Goal: Information Seeking & Learning: Learn about a topic

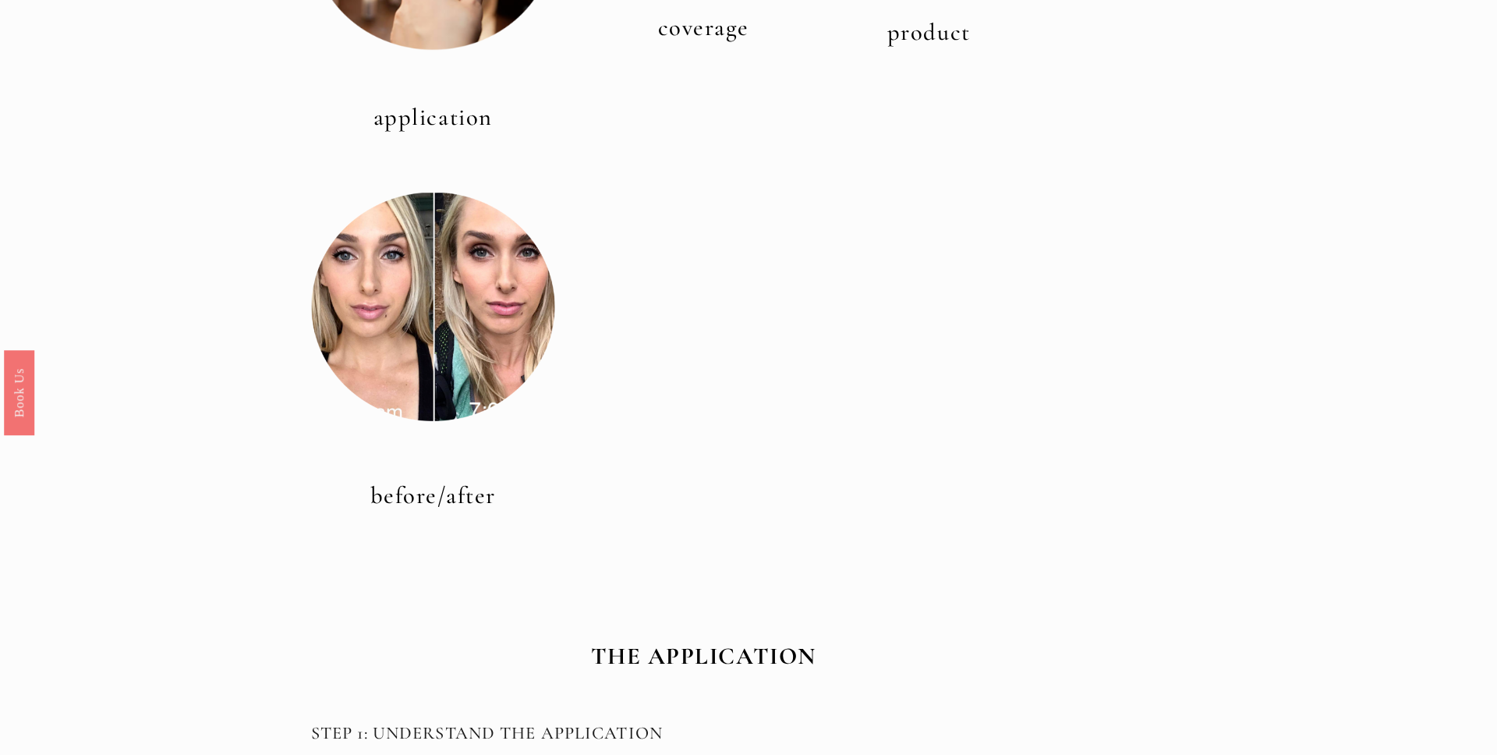
scroll to position [756, 0]
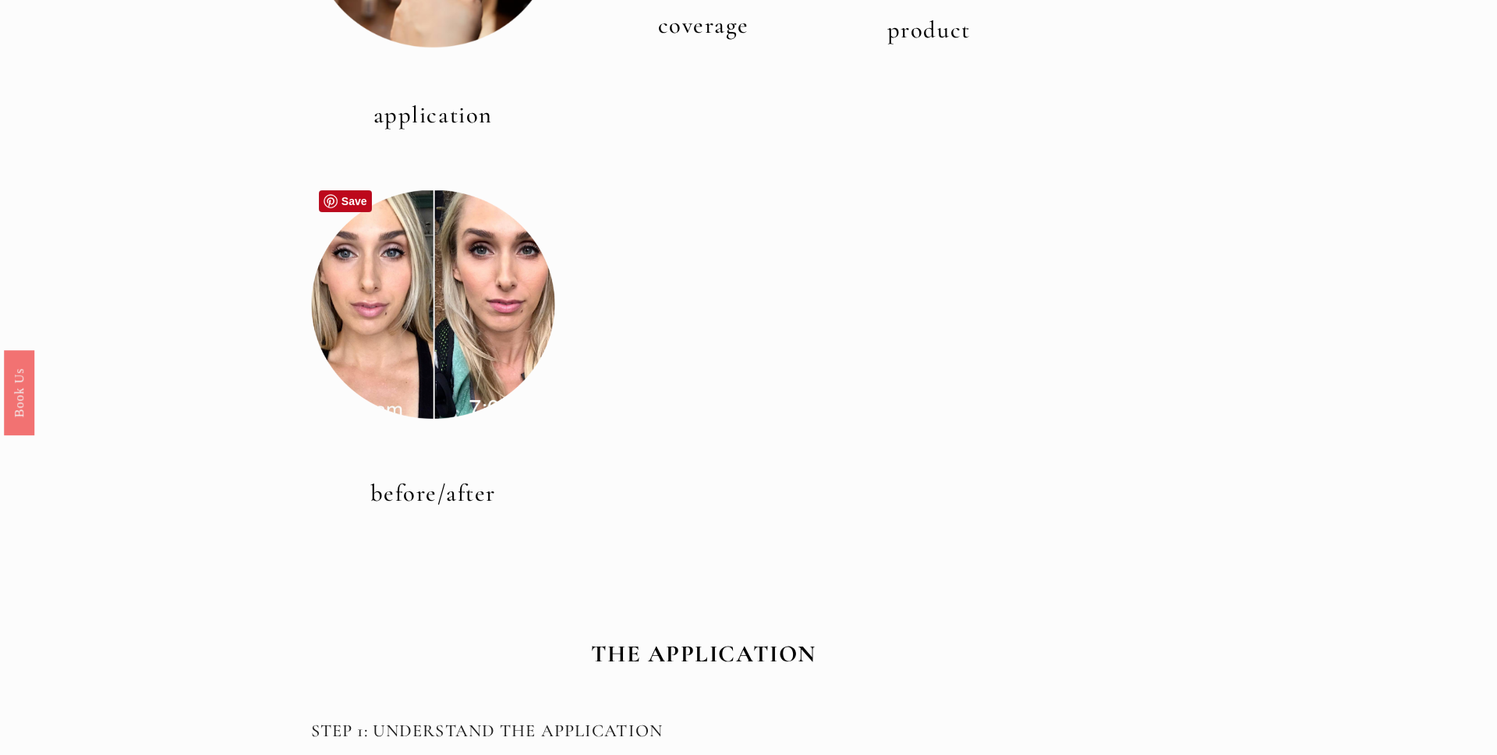
click at [479, 358] on div at bounding box center [433, 304] width 244 height 244
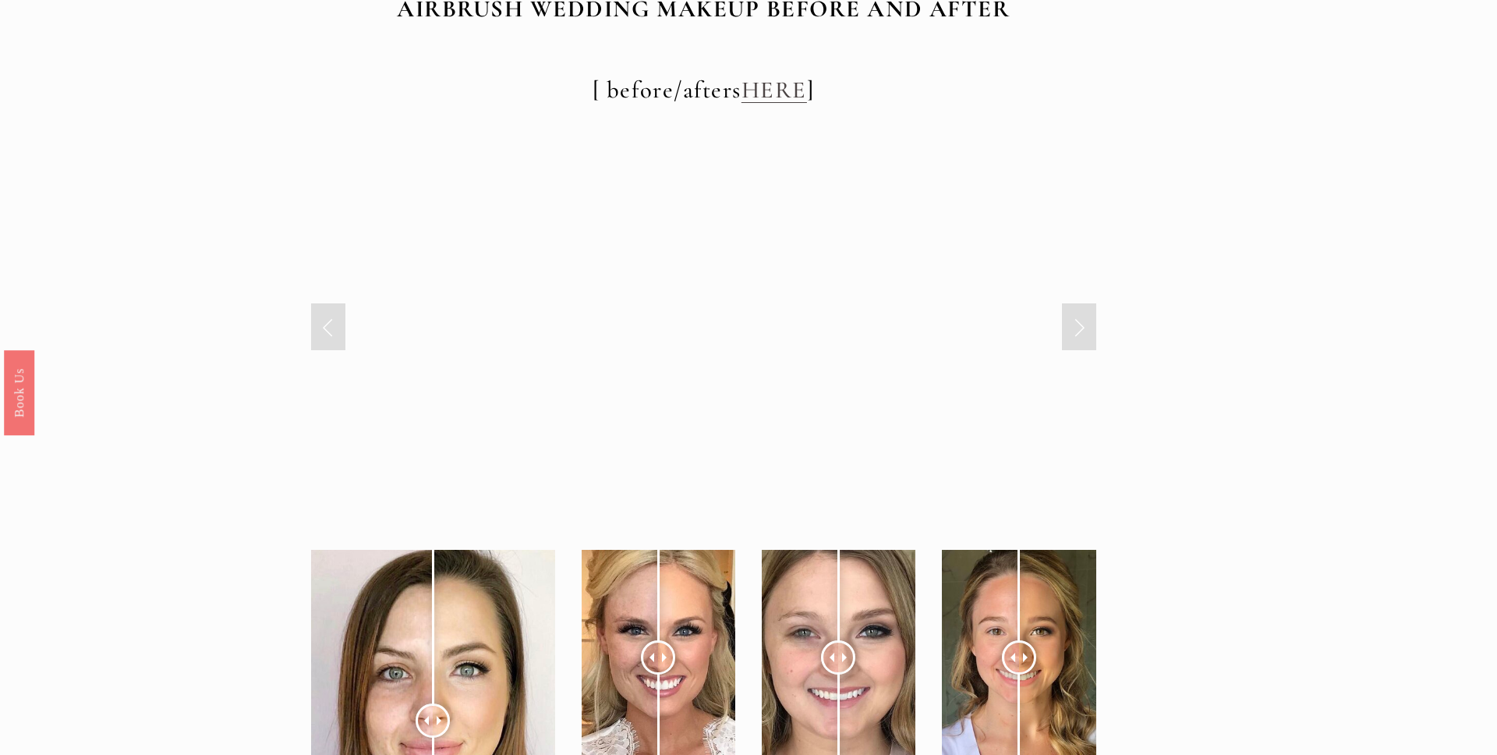
scroll to position [5895, 0]
click at [1073, 328] on link "Next Slide" at bounding box center [1079, 326] width 34 height 47
click at [1076, 331] on link "Next Slide" at bounding box center [1079, 326] width 34 height 47
click at [1077, 330] on link "Next Slide" at bounding box center [1079, 326] width 34 height 47
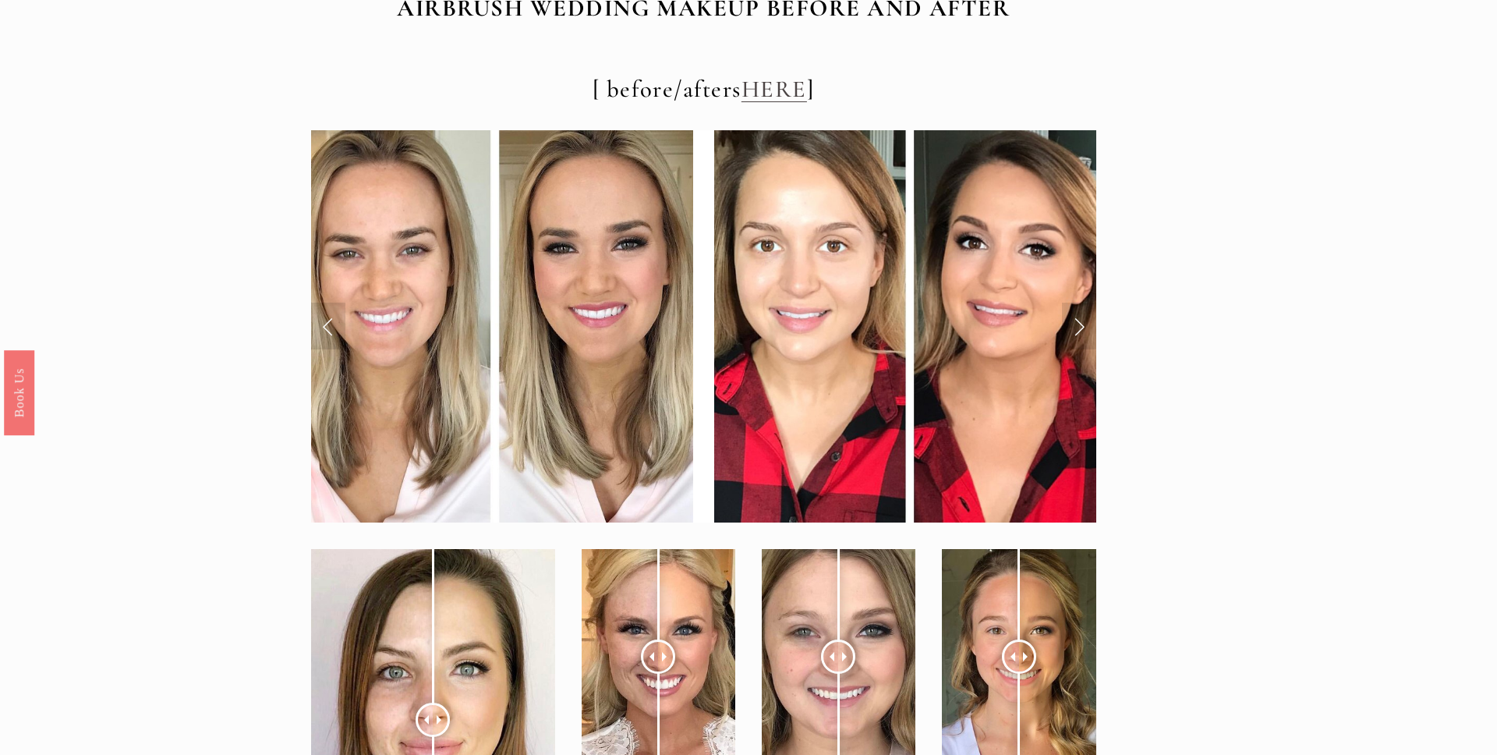
click at [1085, 327] on link "Next Slide" at bounding box center [1079, 326] width 34 height 47
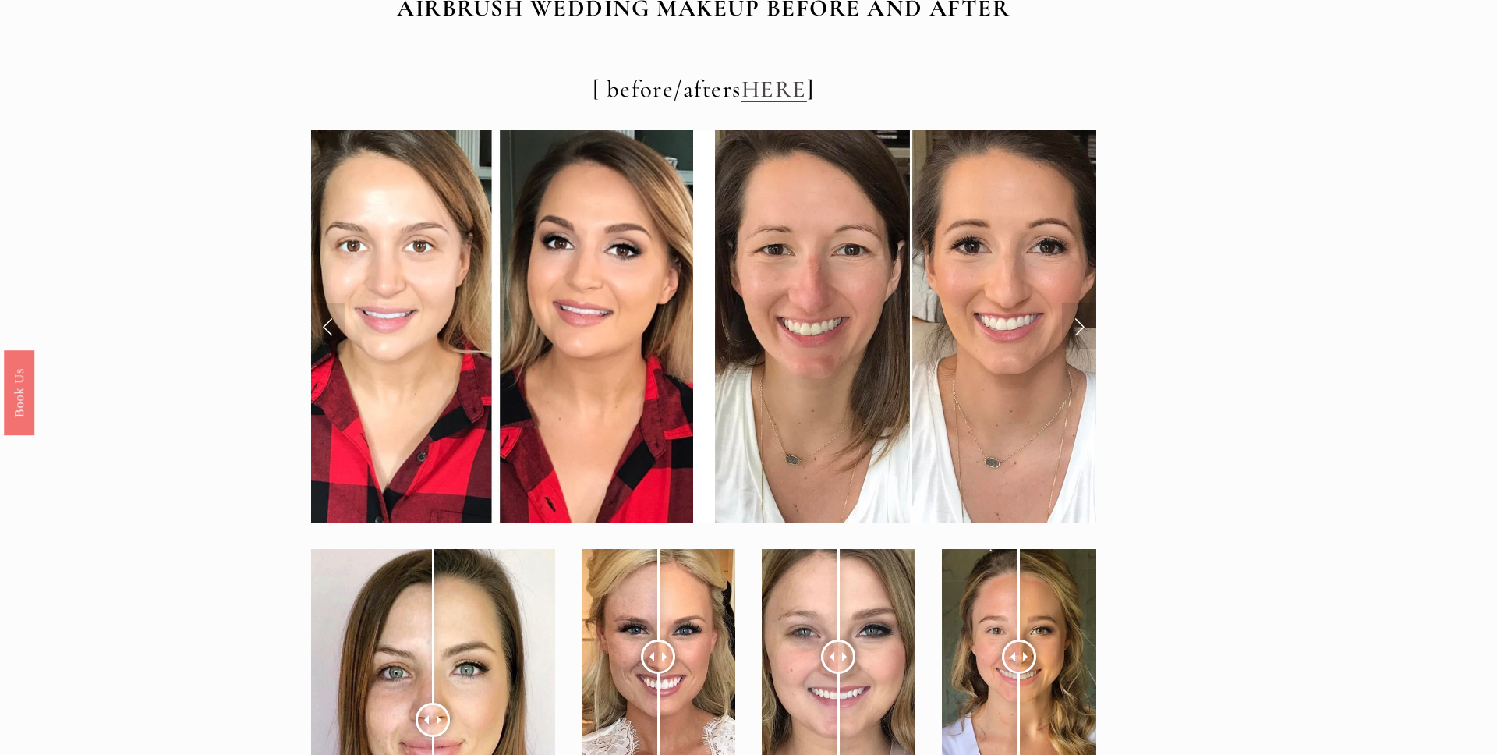
click at [1094, 323] on link "Next Slide" at bounding box center [1079, 326] width 34 height 47
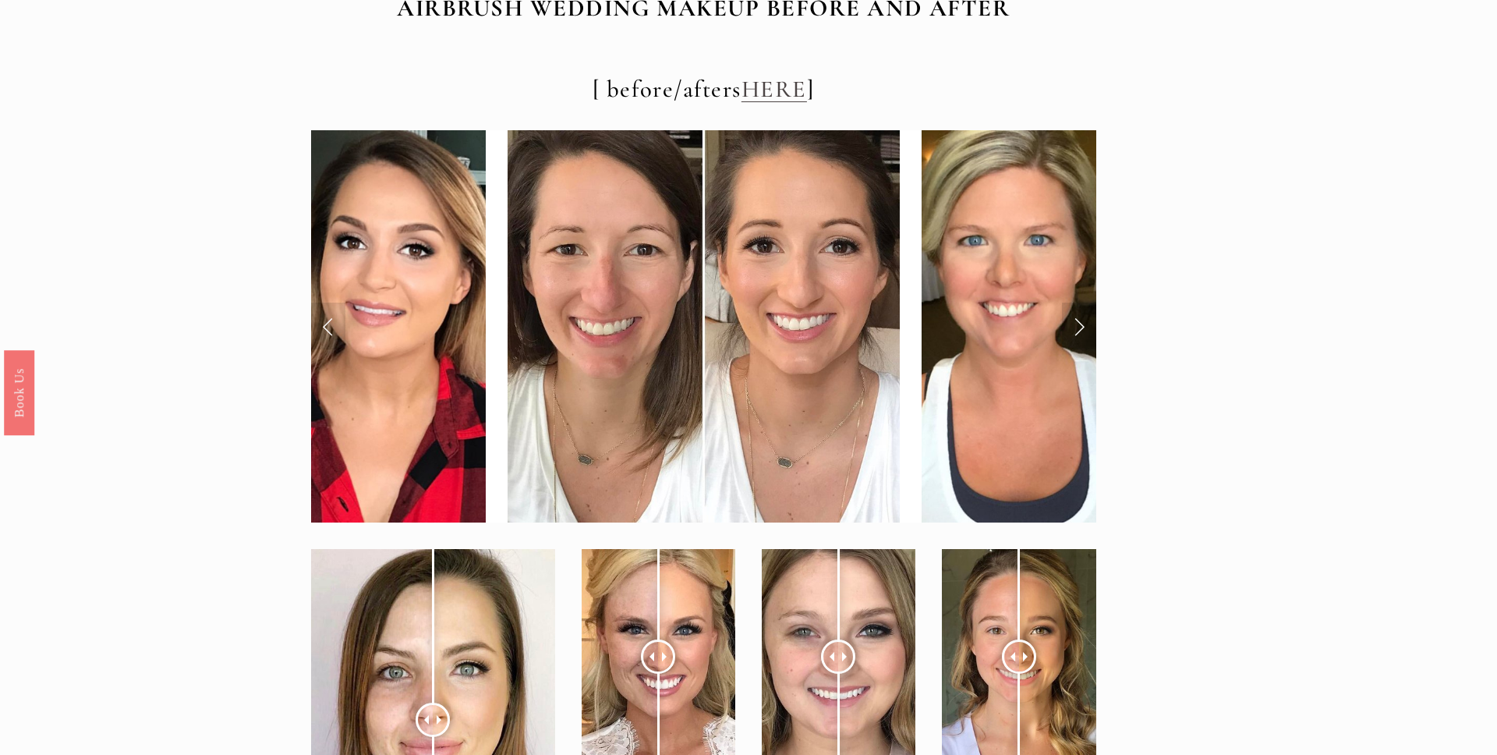
click at [1061, 327] on img at bounding box center [1118, 326] width 392 height 392
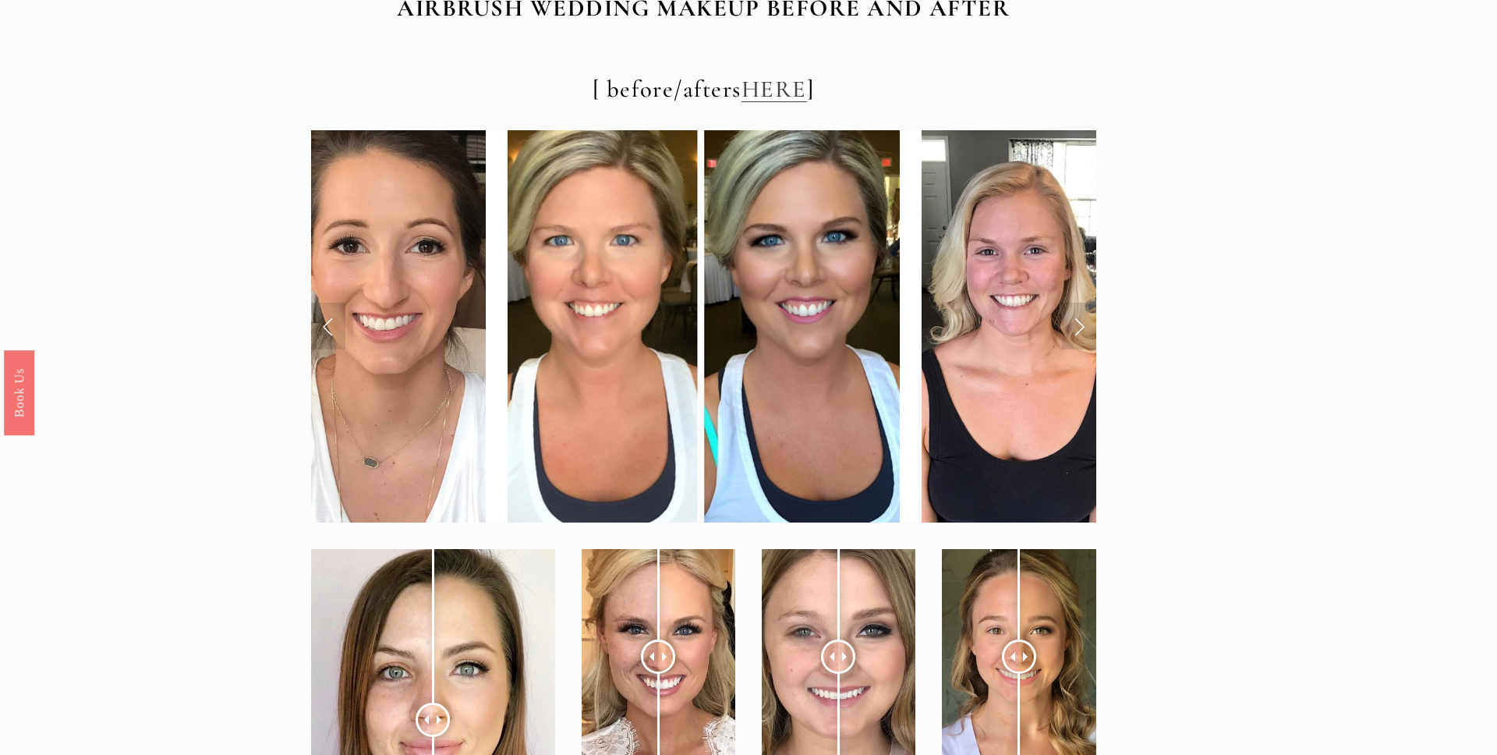
click at [1077, 330] on link "Next Slide" at bounding box center [1079, 326] width 34 height 47
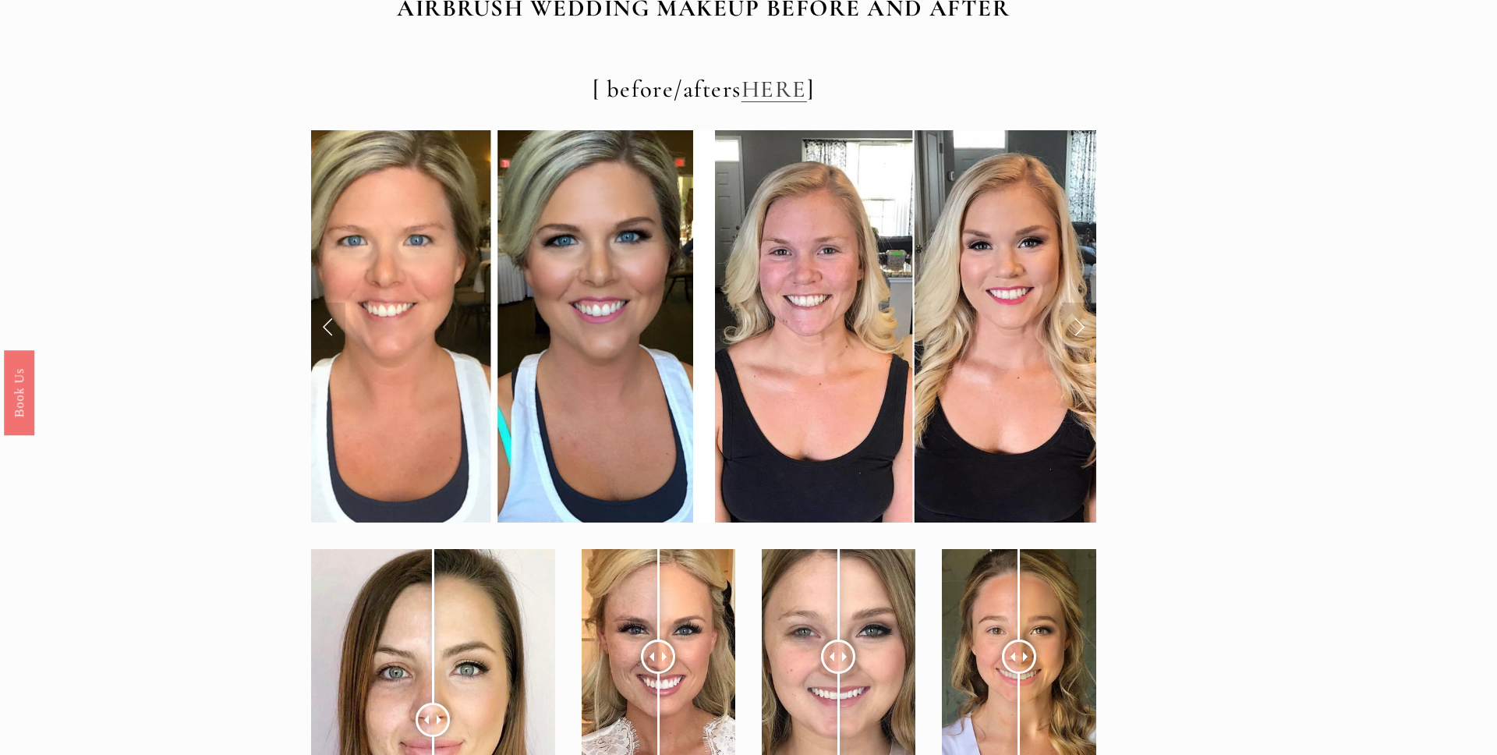
click at [1062, 332] on link "Next Slide" at bounding box center [1079, 326] width 34 height 47
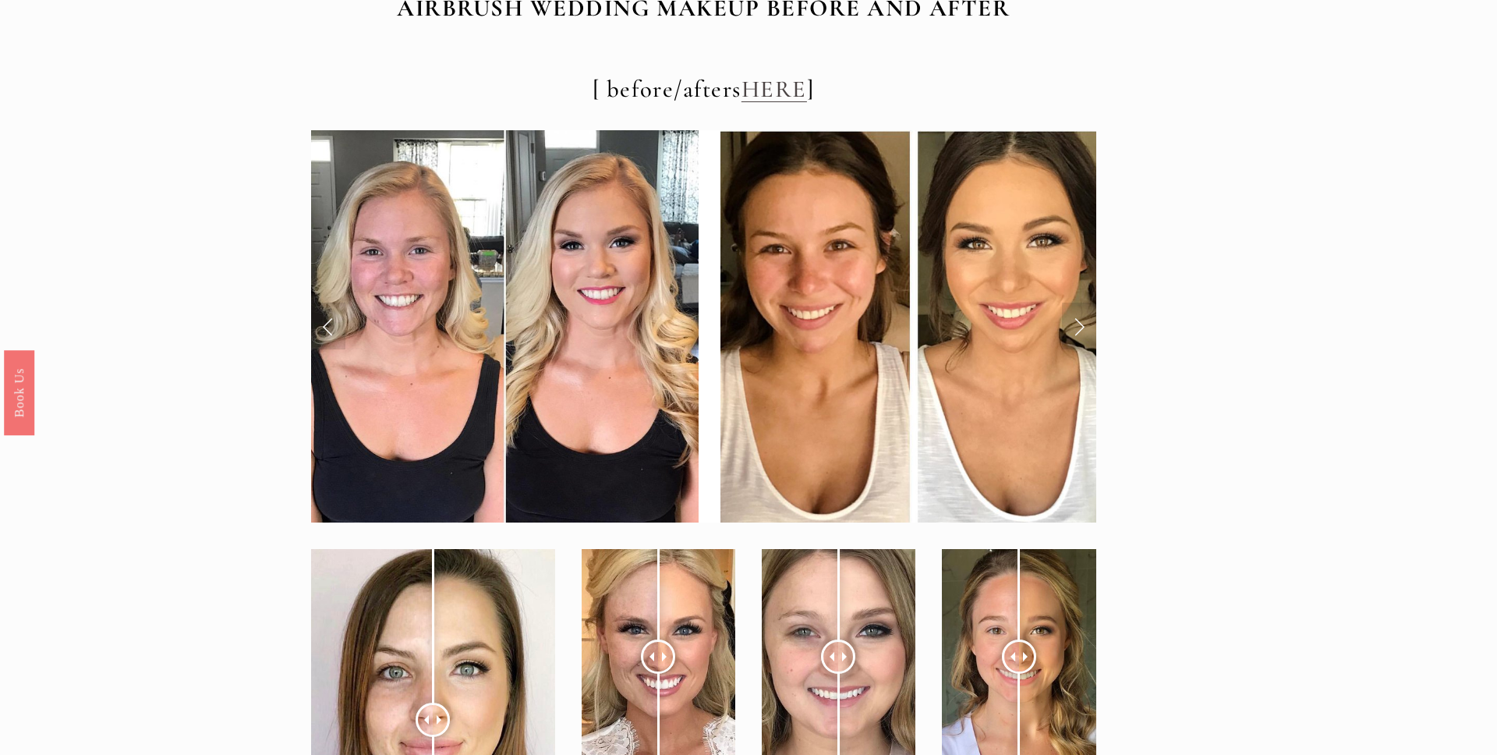
click at [1068, 334] on link "Next Slide" at bounding box center [1079, 326] width 34 height 47
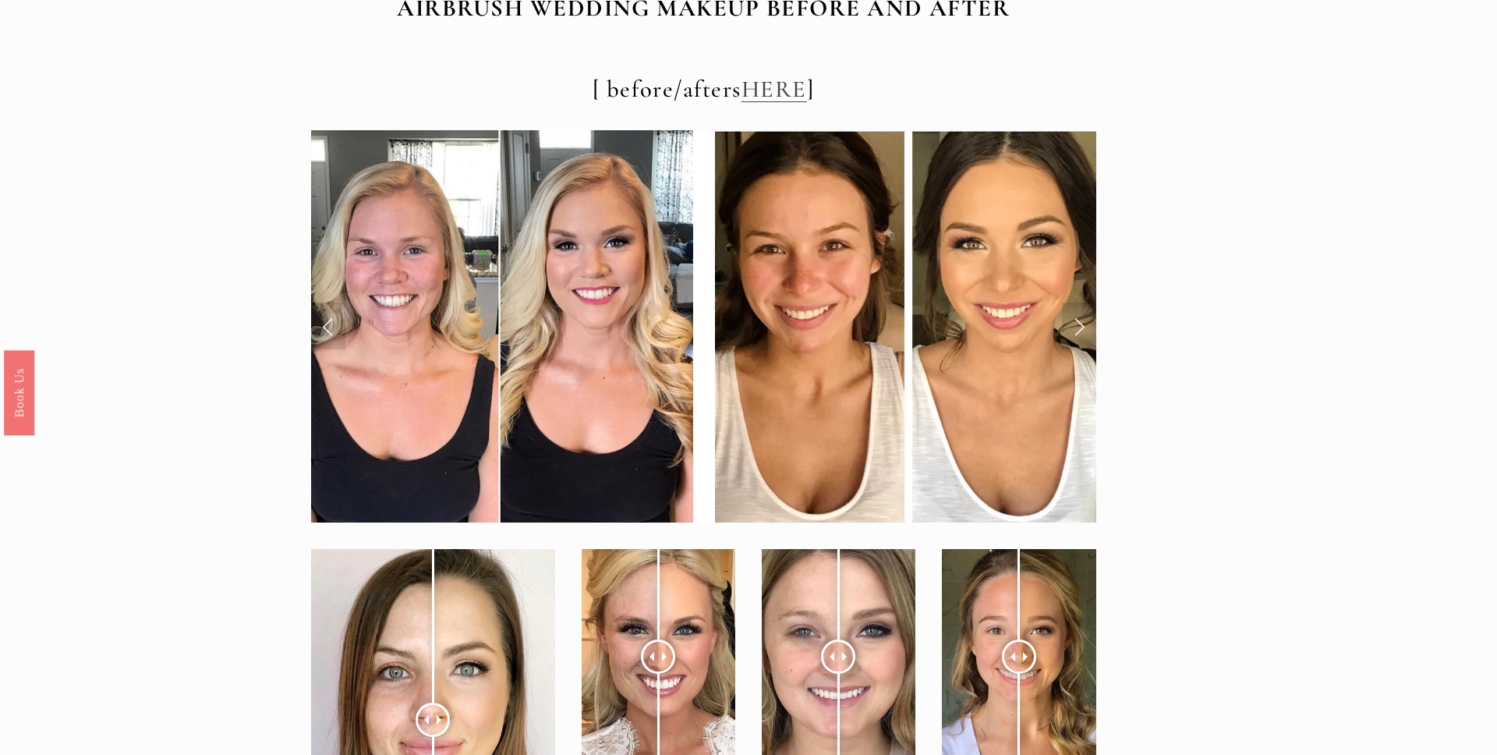
click at [1096, 326] on div at bounding box center [704, 326] width 812 height 419
click at [1083, 326] on link "Next Slide" at bounding box center [1079, 326] width 34 height 47
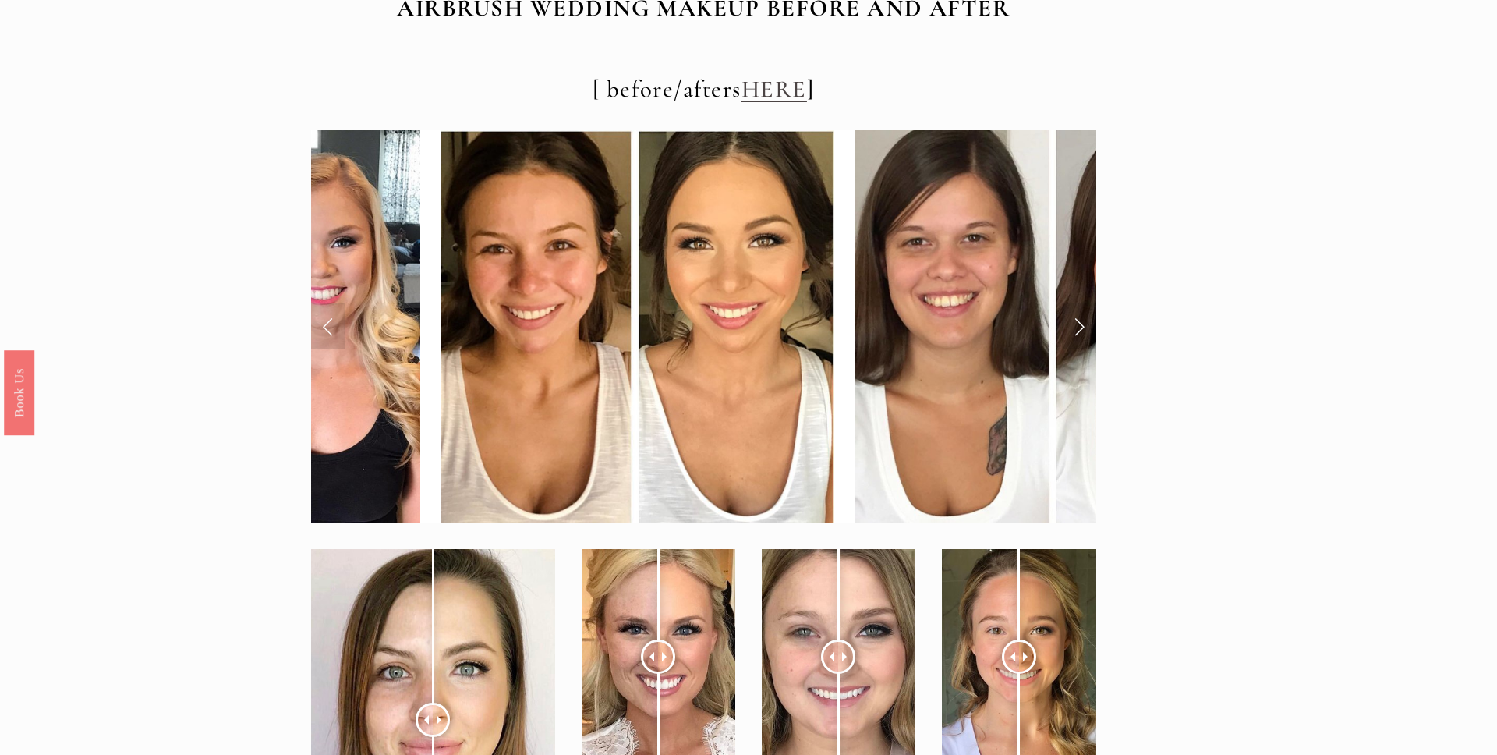
click at [1081, 338] on link "Next Slide" at bounding box center [1079, 326] width 34 height 47
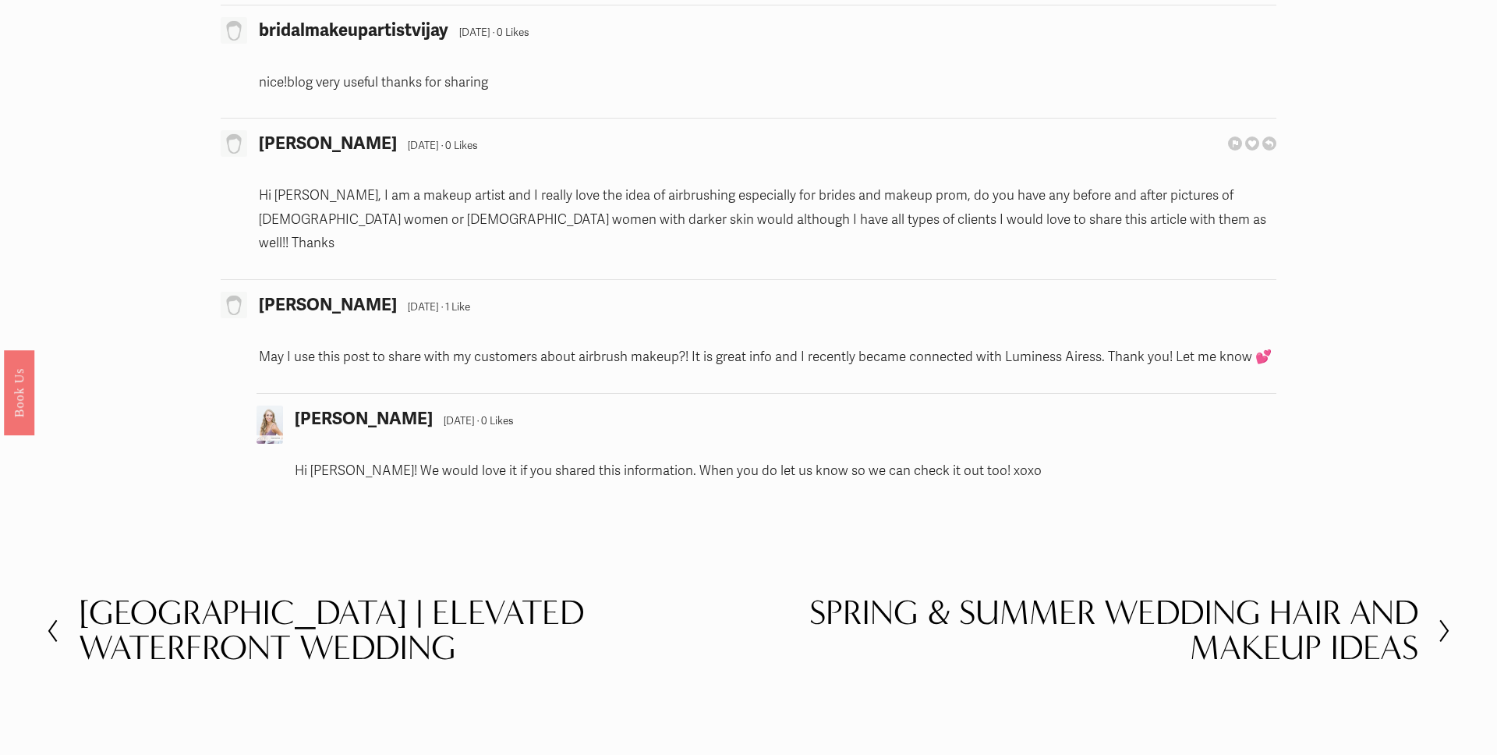
scroll to position [8293, 0]
